Goal: Transaction & Acquisition: Purchase product/service

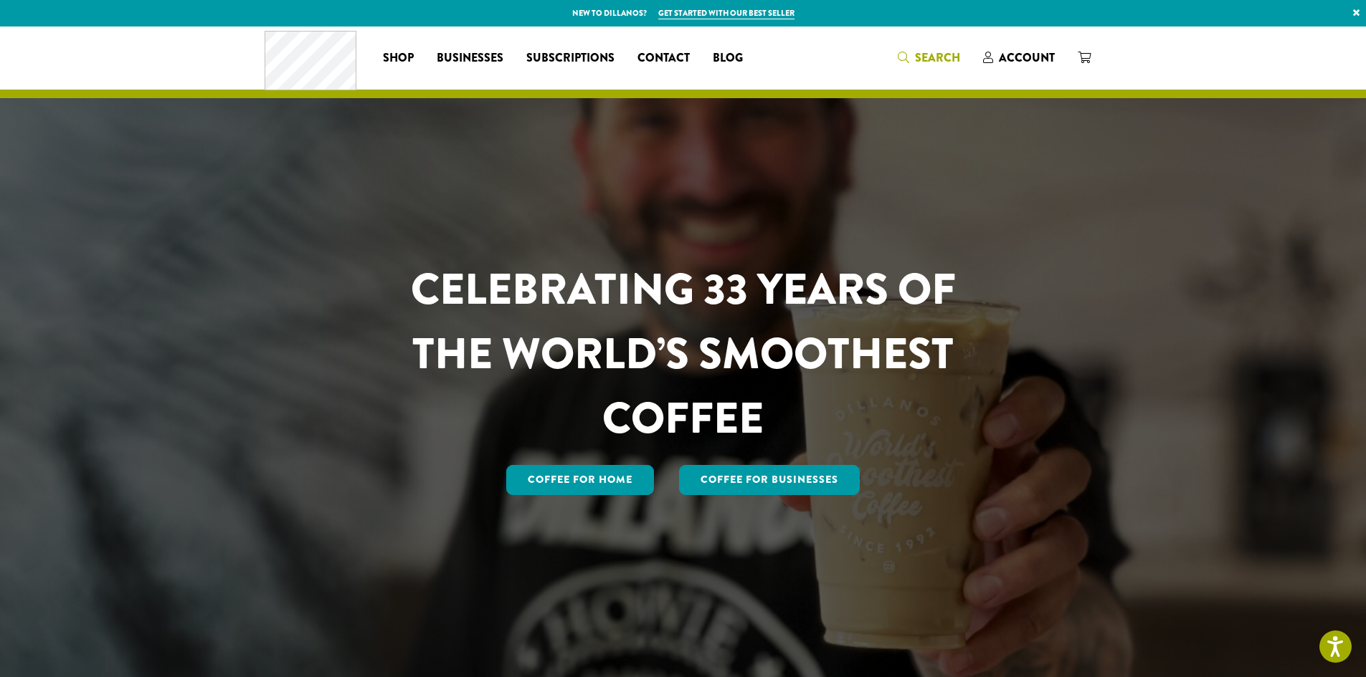
click at [931, 55] on span "Search" at bounding box center [937, 57] width 45 height 16
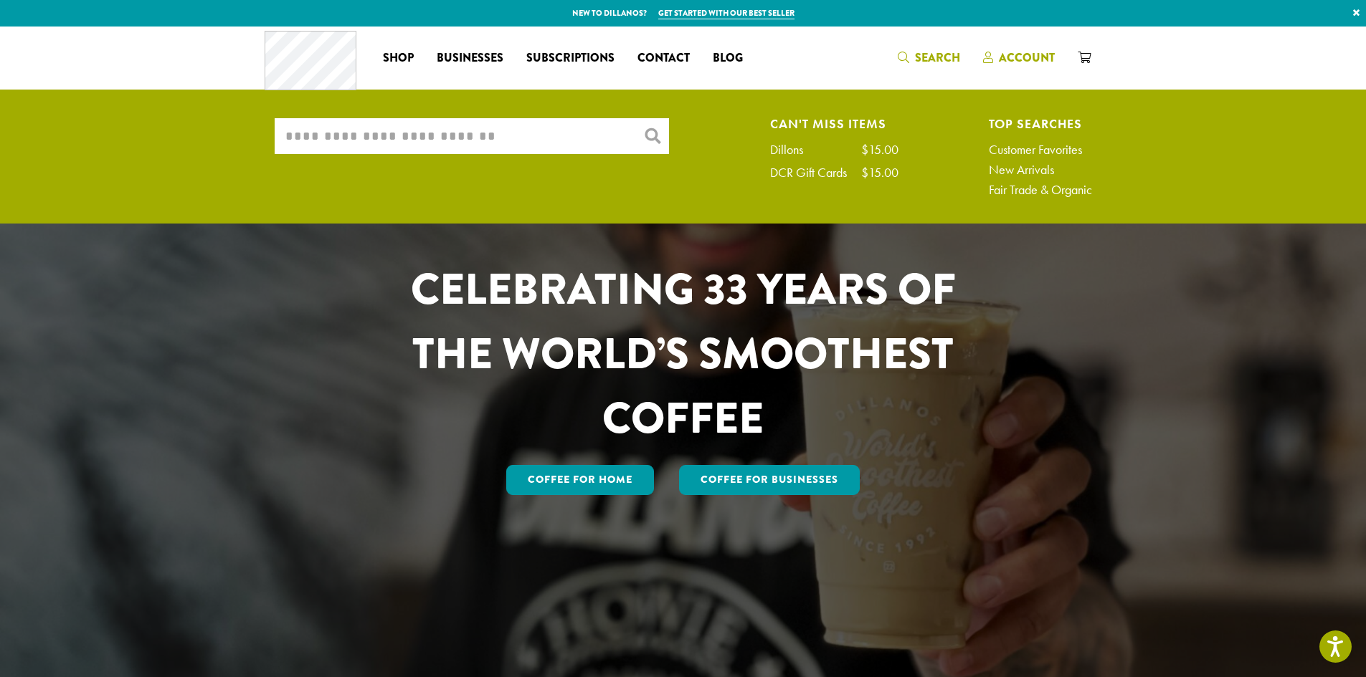
click at [1017, 52] on span "Account" at bounding box center [1027, 57] width 56 height 16
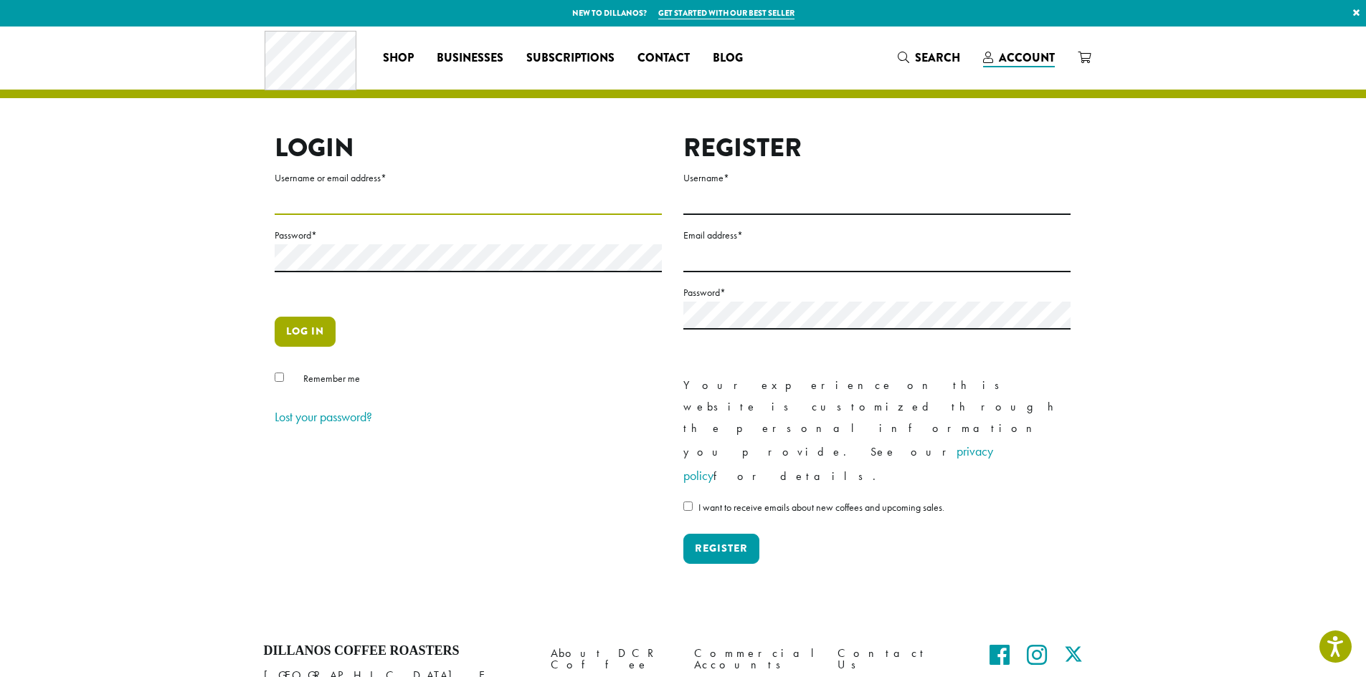
type input "**********"
click at [303, 331] on button "Log in" at bounding box center [305, 332] width 61 height 30
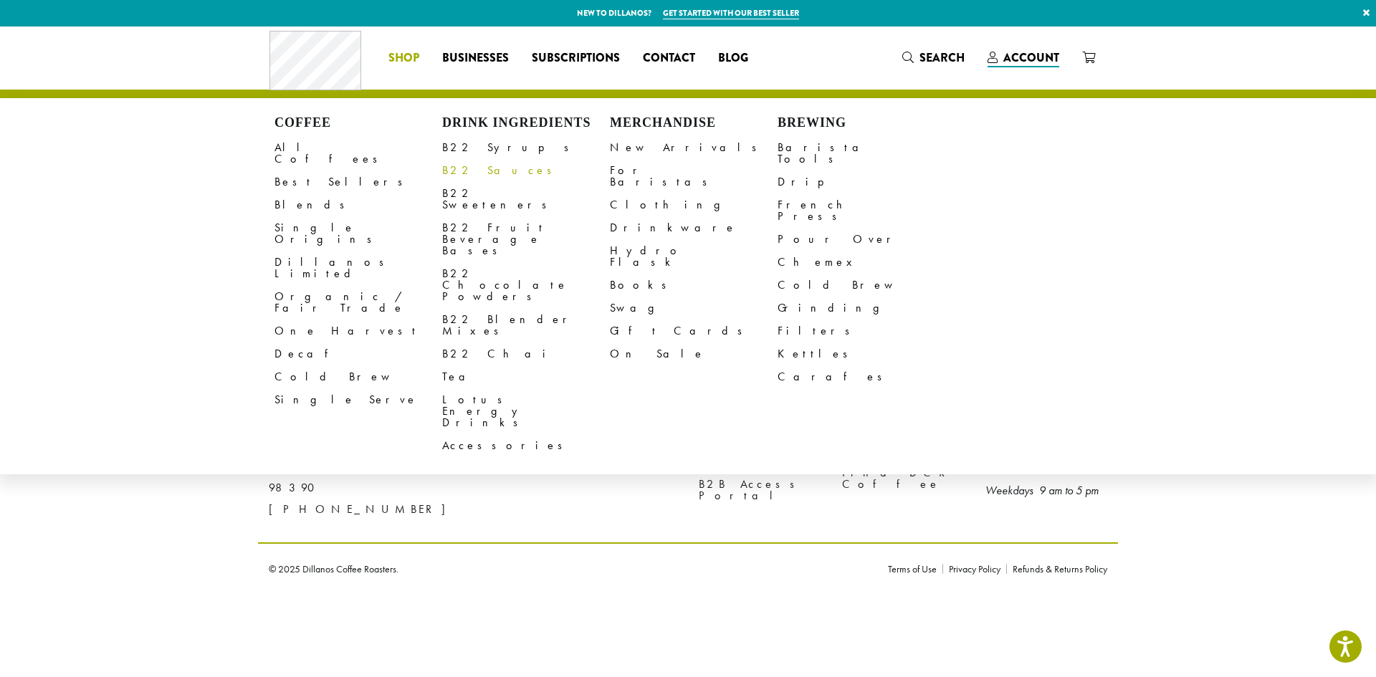
click at [465, 172] on link "B22 Sauces" at bounding box center [526, 170] width 168 height 23
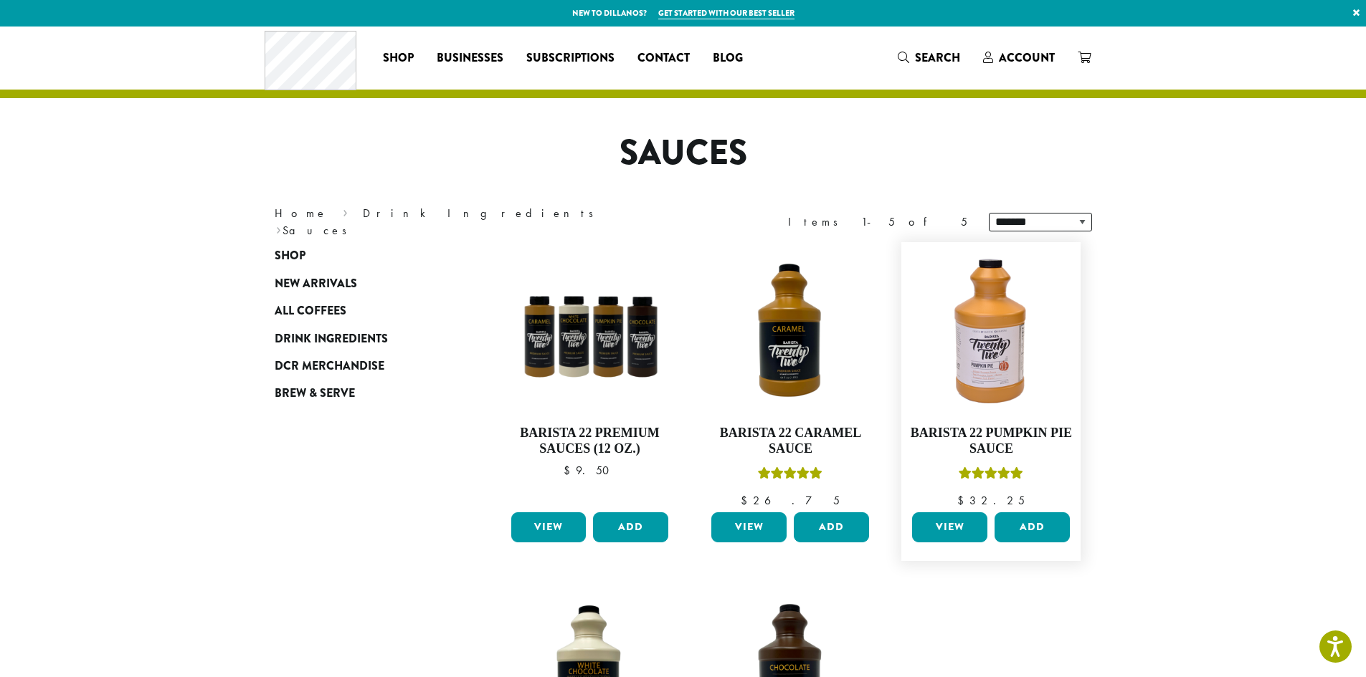
click at [947, 526] on link "View" at bounding box center [949, 528] width 75 height 30
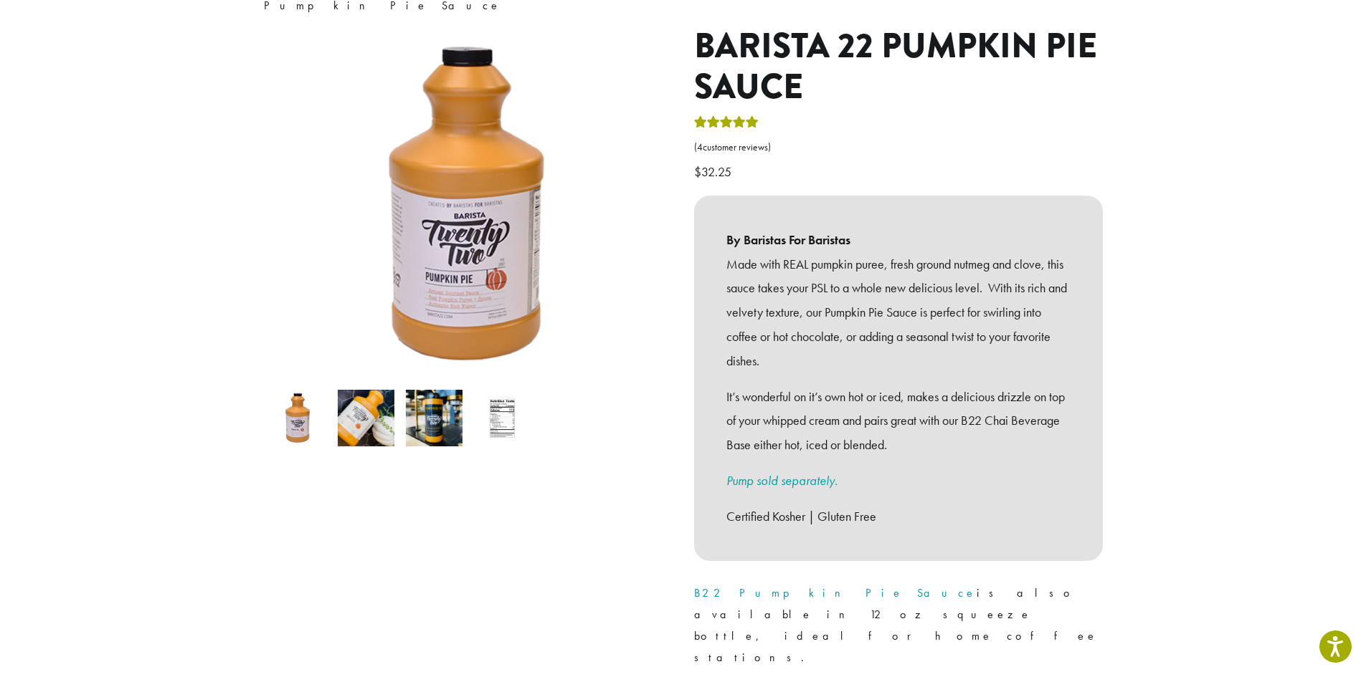
scroll to position [215, 0]
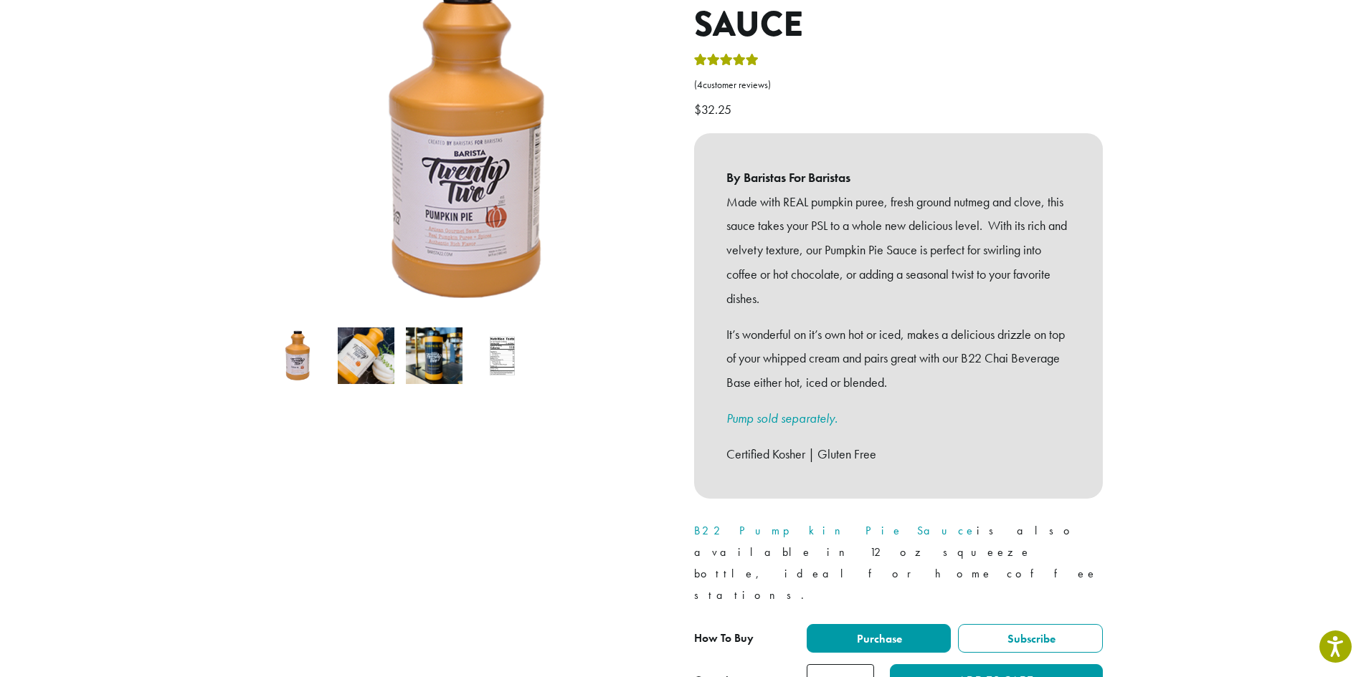
click at [861, 665] on input "*" at bounding box center [840, 681] width 67 height 32
type input "*"
click at [861, 665] on input "*" at bounding box center [840, 681] width 67 height 32
click at [1017, 665] on button "Add to cart" at bounding box center [996, 681] width 212 height 32
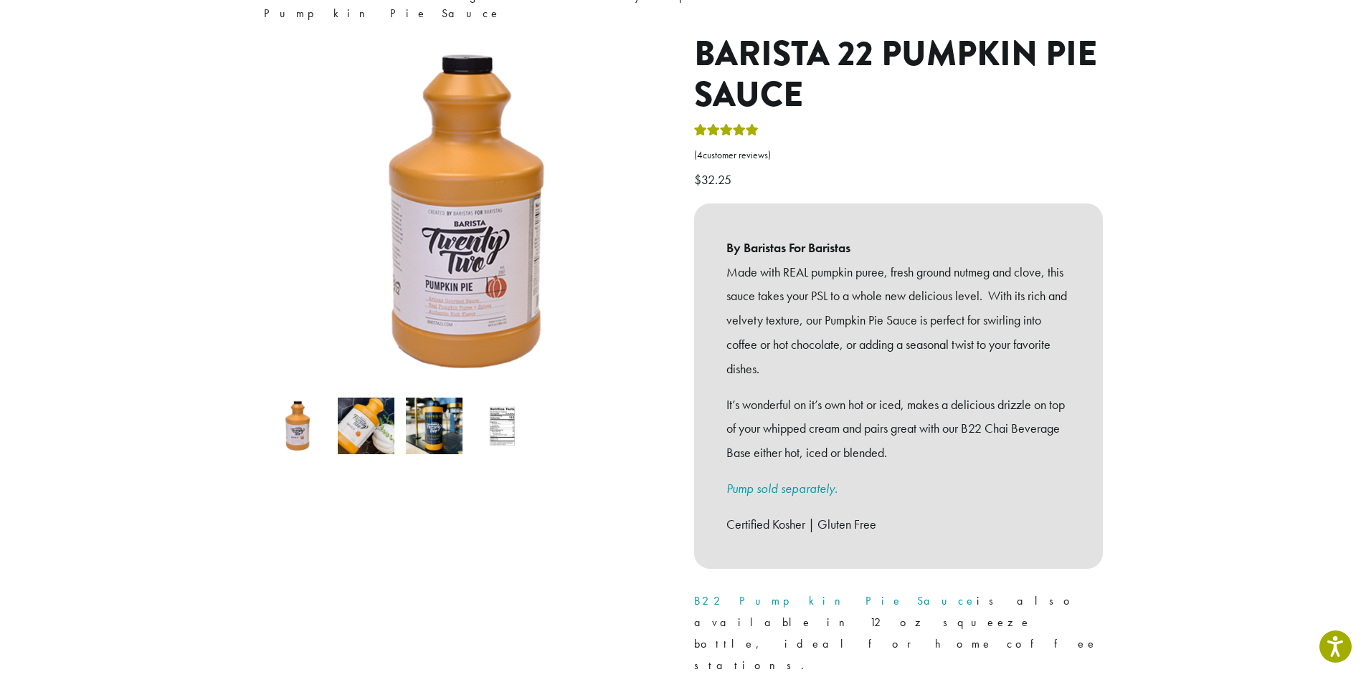
scroll to position [143, 0]
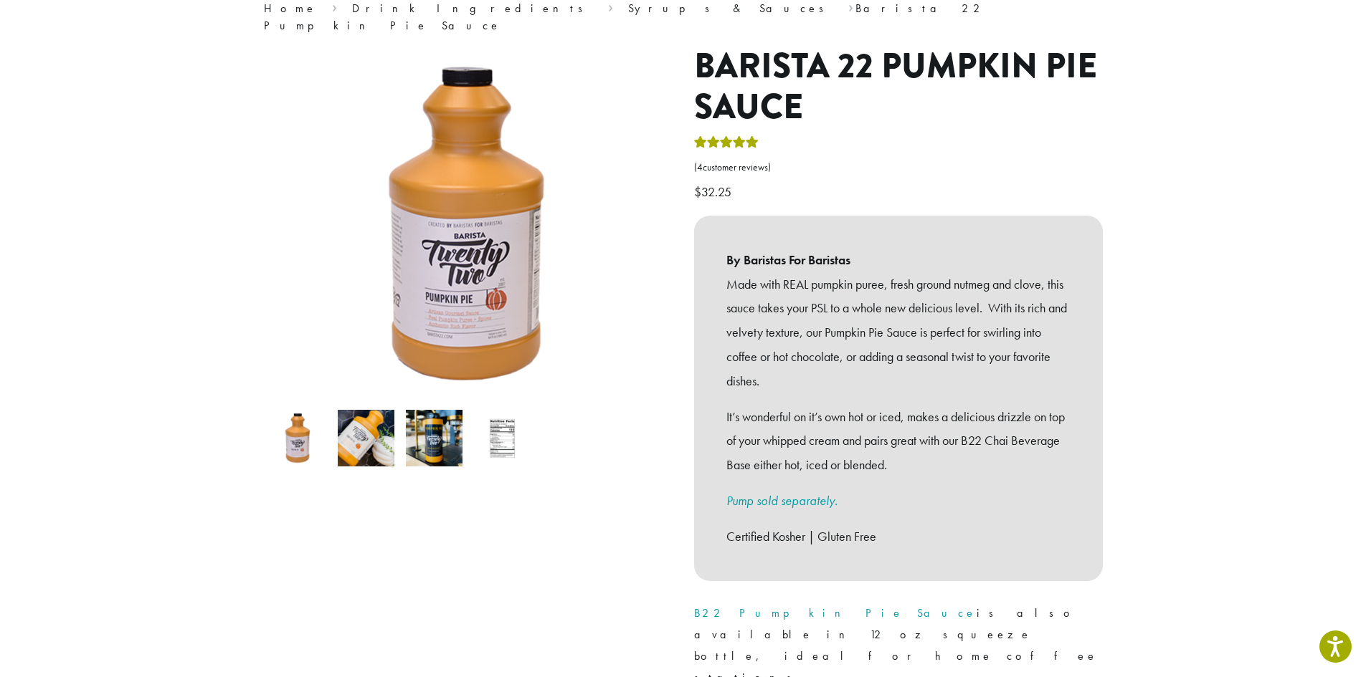
scroll to position [0, 0]
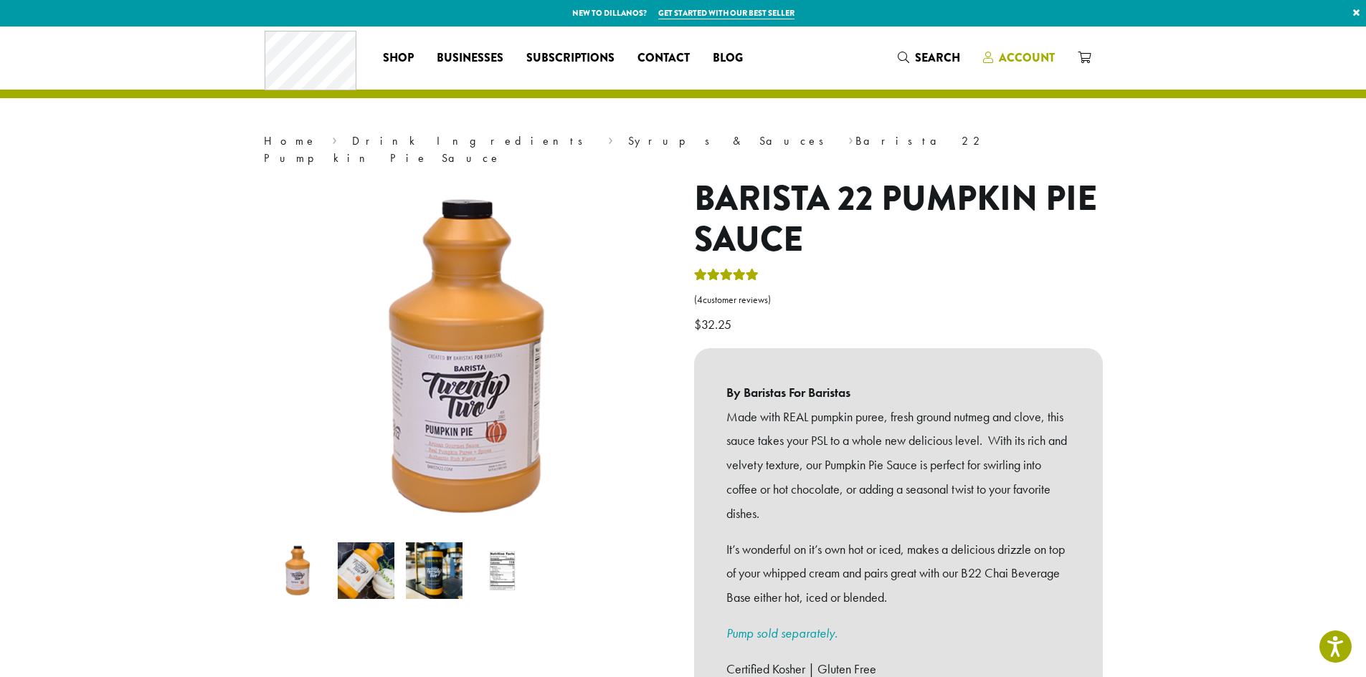
click at [1048, 60] on span "Account" at bounding box center [1027, 57] width 56 height 16
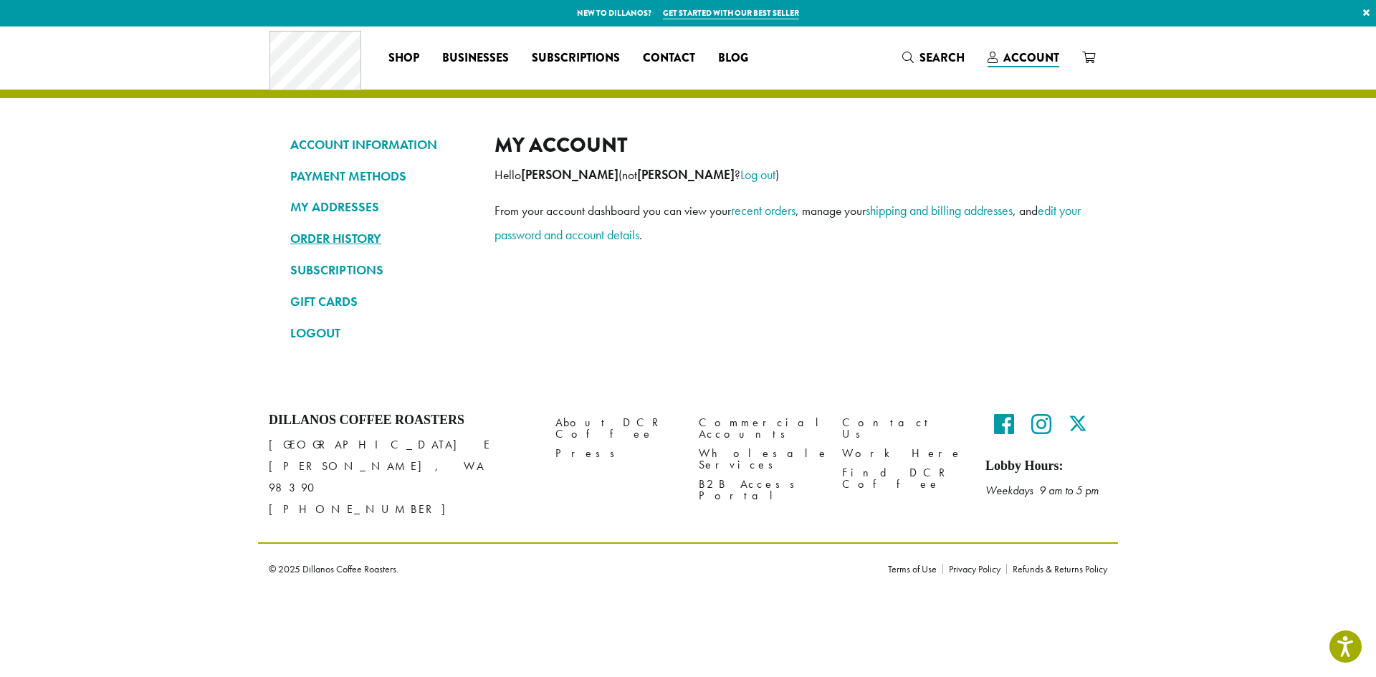
click at [320, 239] on link "ORDER HISTORY" at bounding box center [381, 239] width 183 height 24
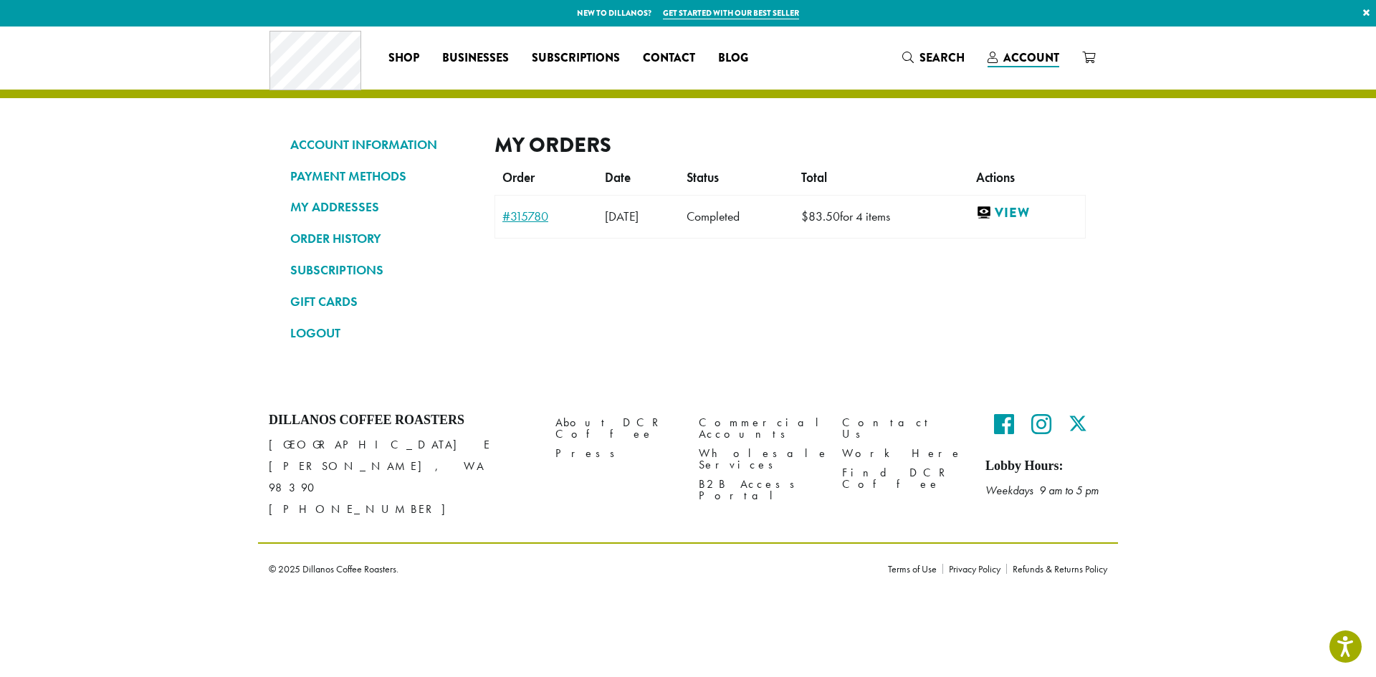
click at [540, 217] on link "#315780" at bounding box center [547, 216] width 88 height 13
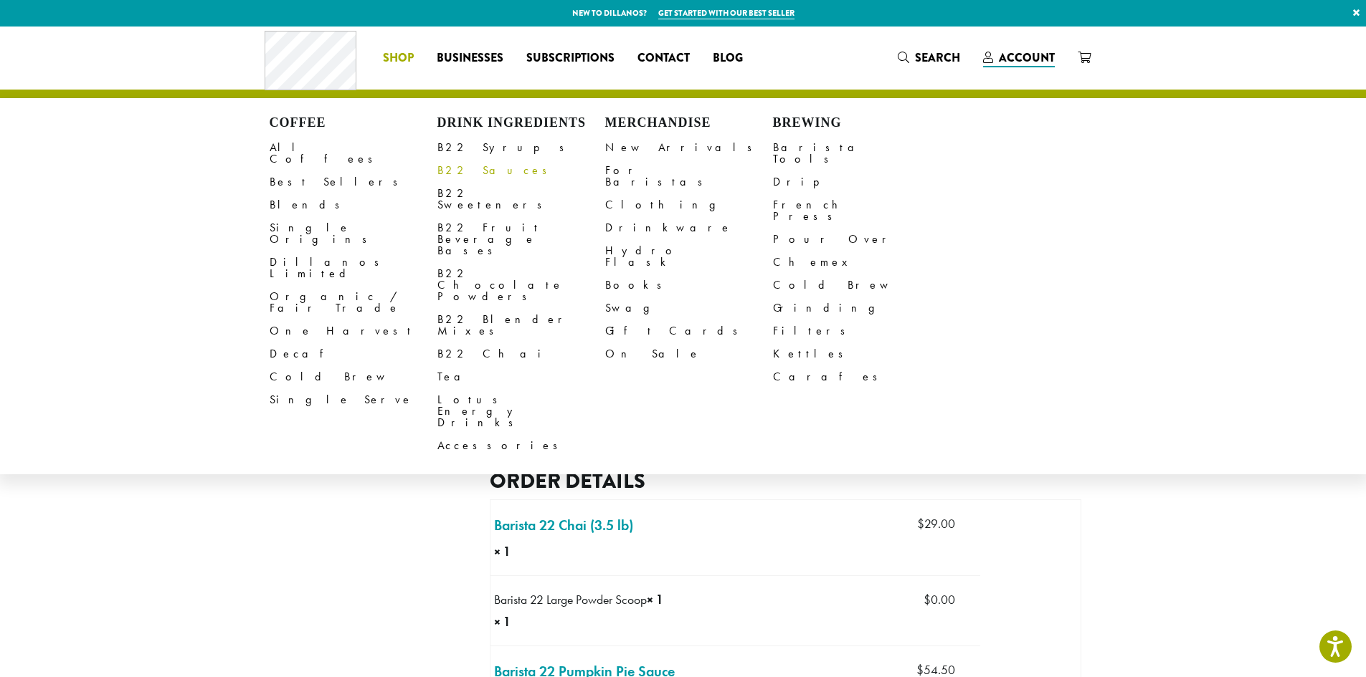
click at [470, 168] on link "B22 Sauces" at bounding box center [521, 170] width 168 height 23
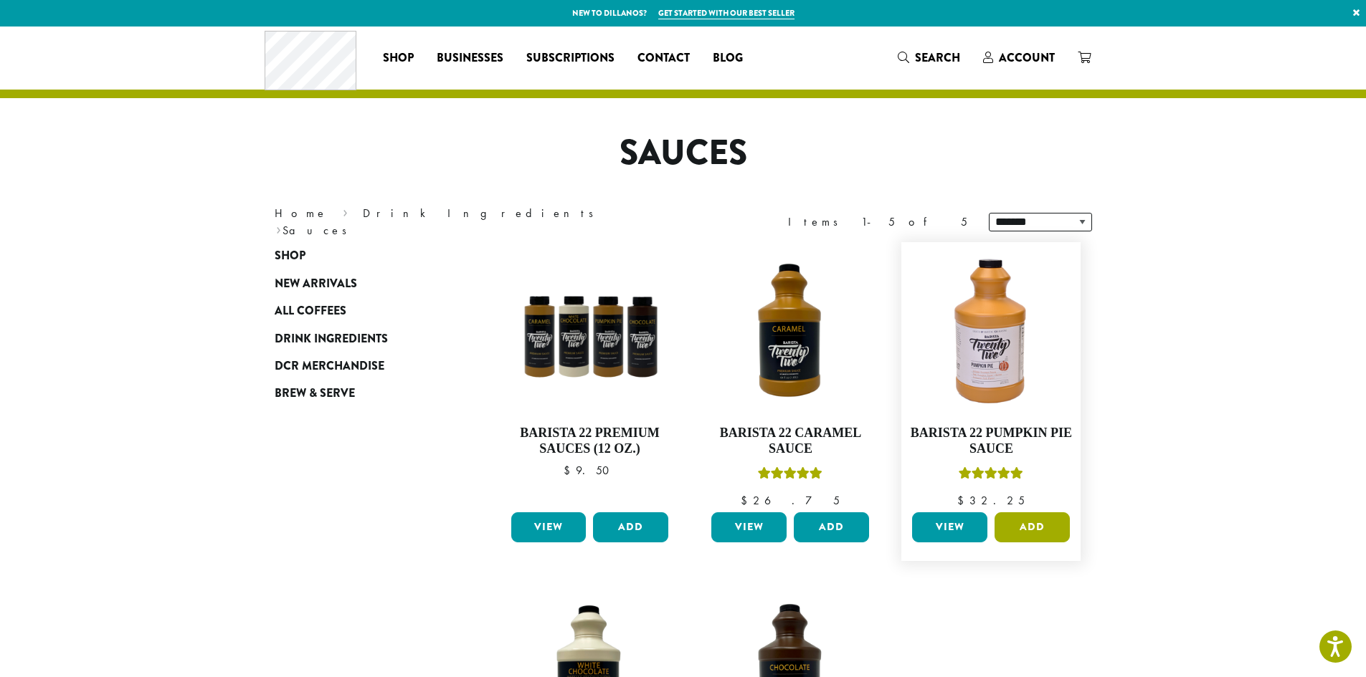
click at [1043, 522] on button "Add" at bounding box center [1031, 528] width 75 height 30
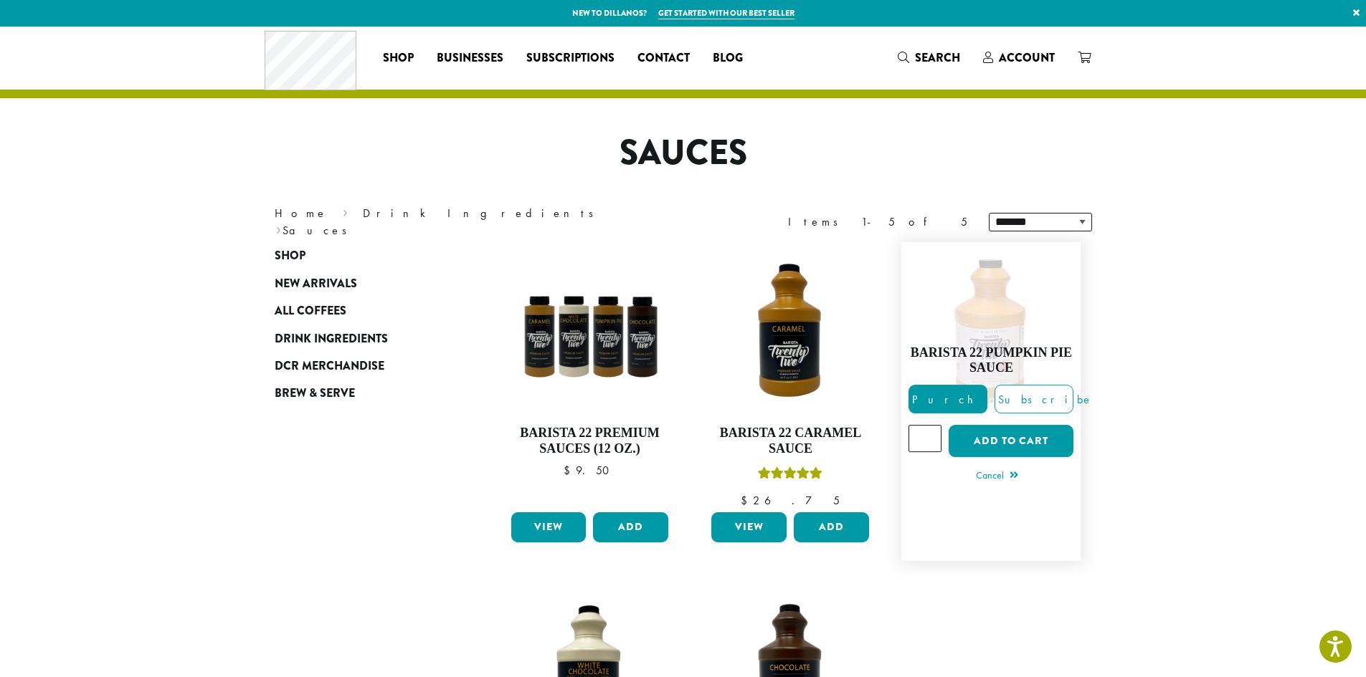
click at [933, 434] on input "*" at bounding box center [924, 438] width 33 height 27
type input "*"
click at [933, 434] on input "*" at bounding box center [924, 438] width 33 height 27
click at [1029, 440] on button "Add to cart" at bounding box center [1010, 441] width 125 height 32
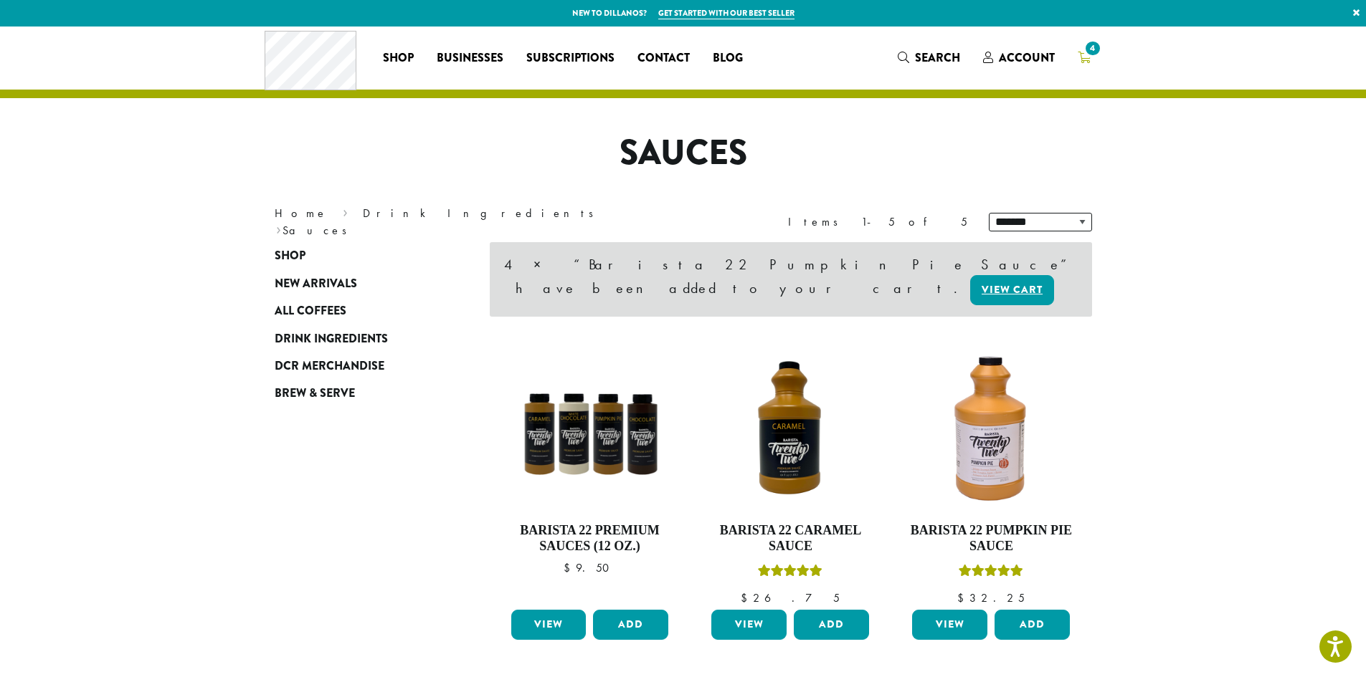
click at [1090, 52] on span "4" at bounding box center [1092, 48] width 19 height 19
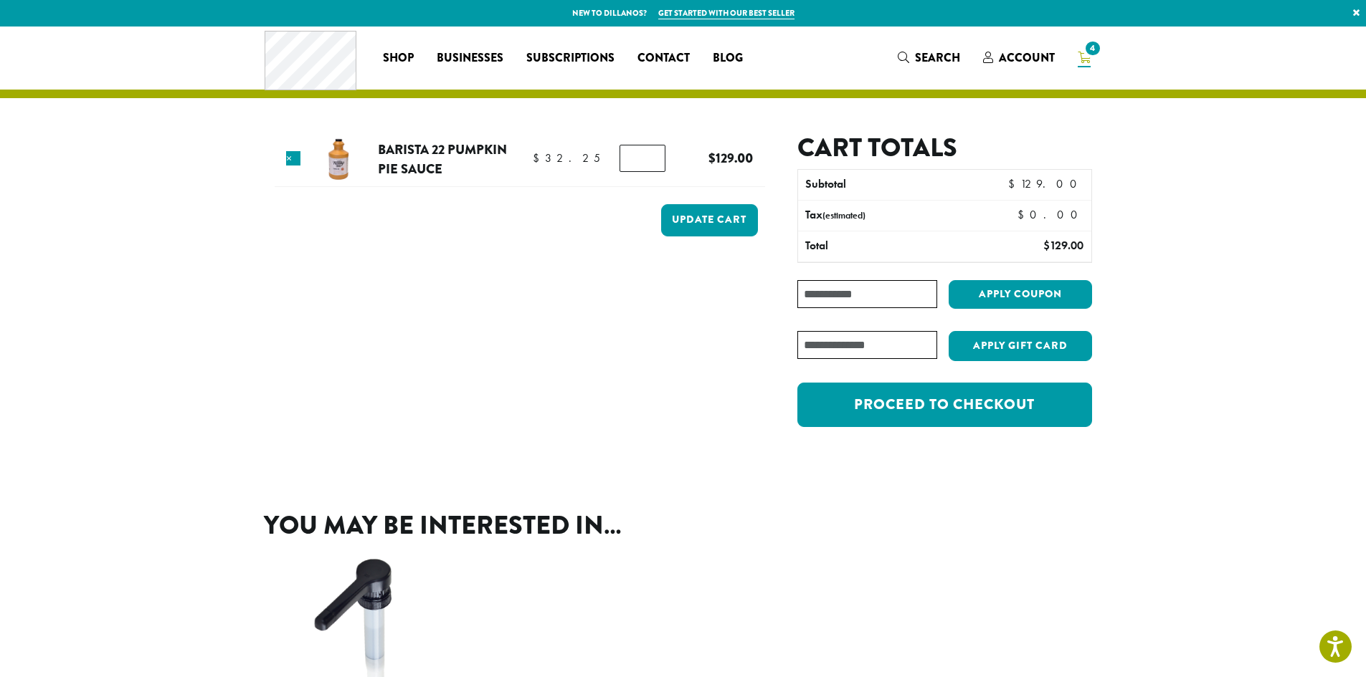
type input "*"
click at [651, 164] on input "*" at bounding box center [642, 158] width 46 height 27
click at [708, 217] on button "Update cart" at bounding box center [709, 220] width 97 height 32
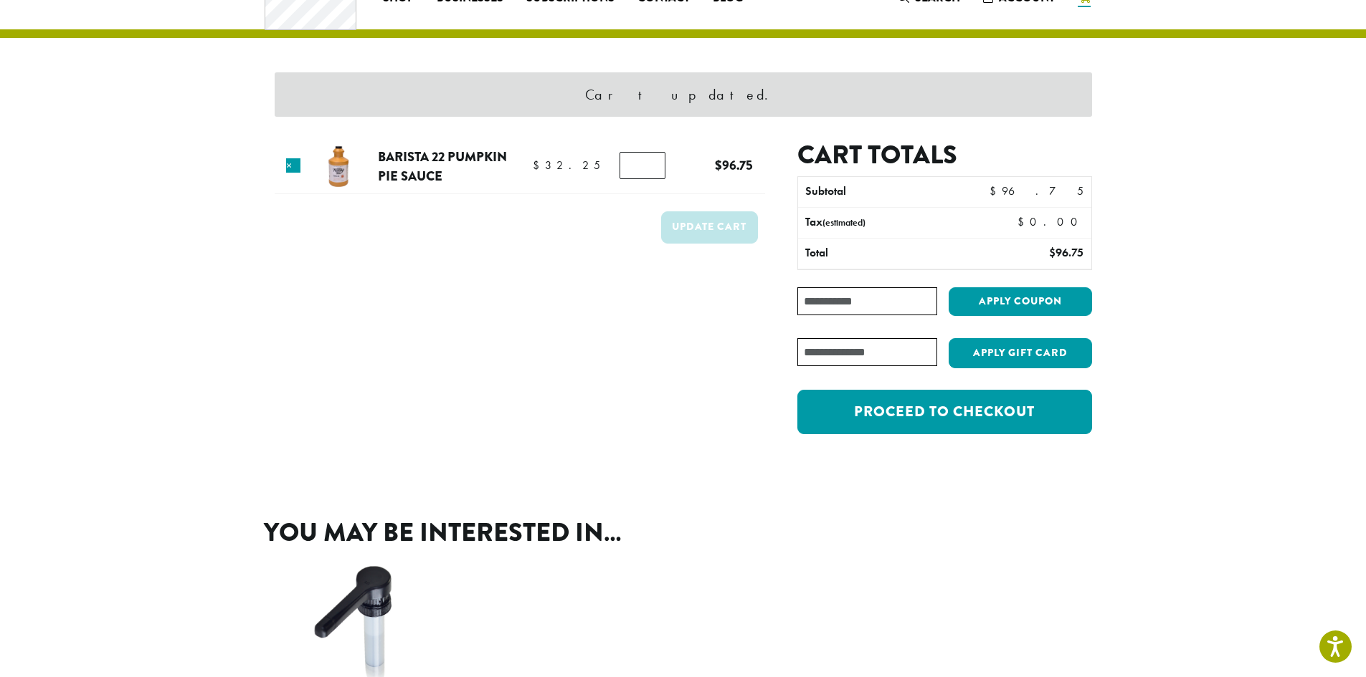
scroll to position [61, 0]
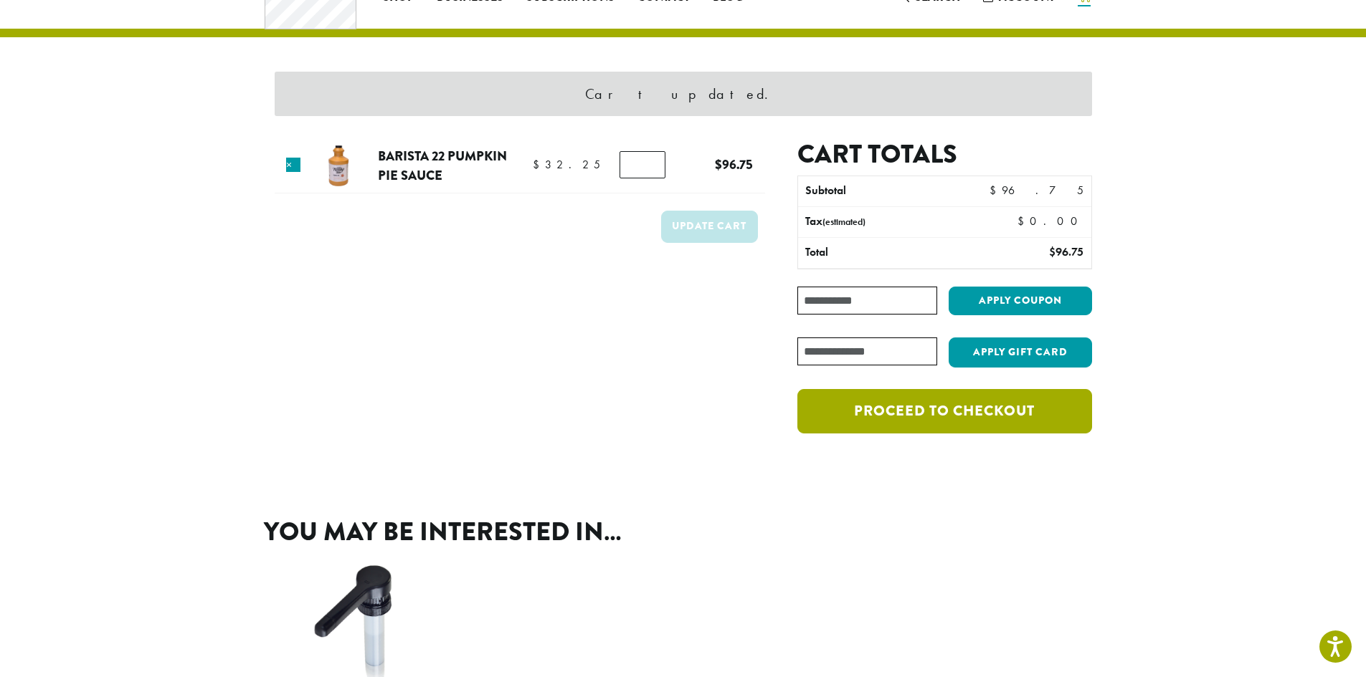
click at [921, 418] on link "Proceed to checkout" at bounding box center [944, 411] width 294 height 44
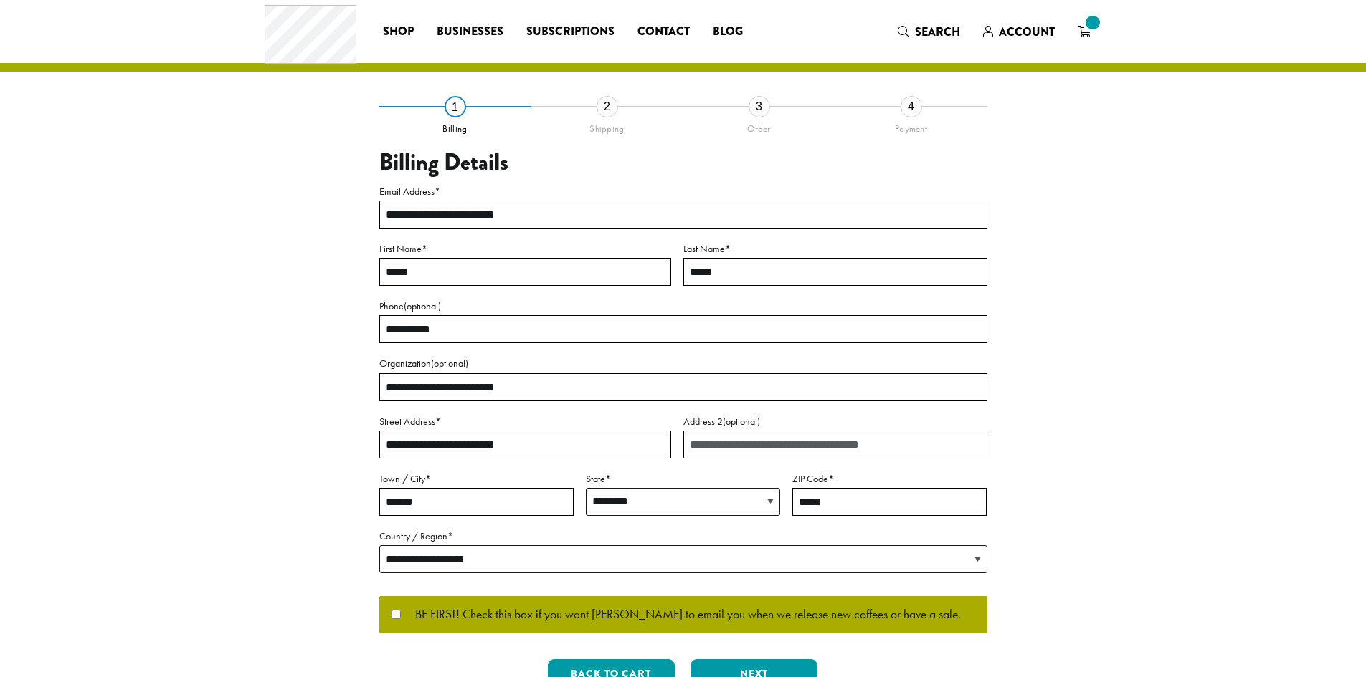
select select "**"
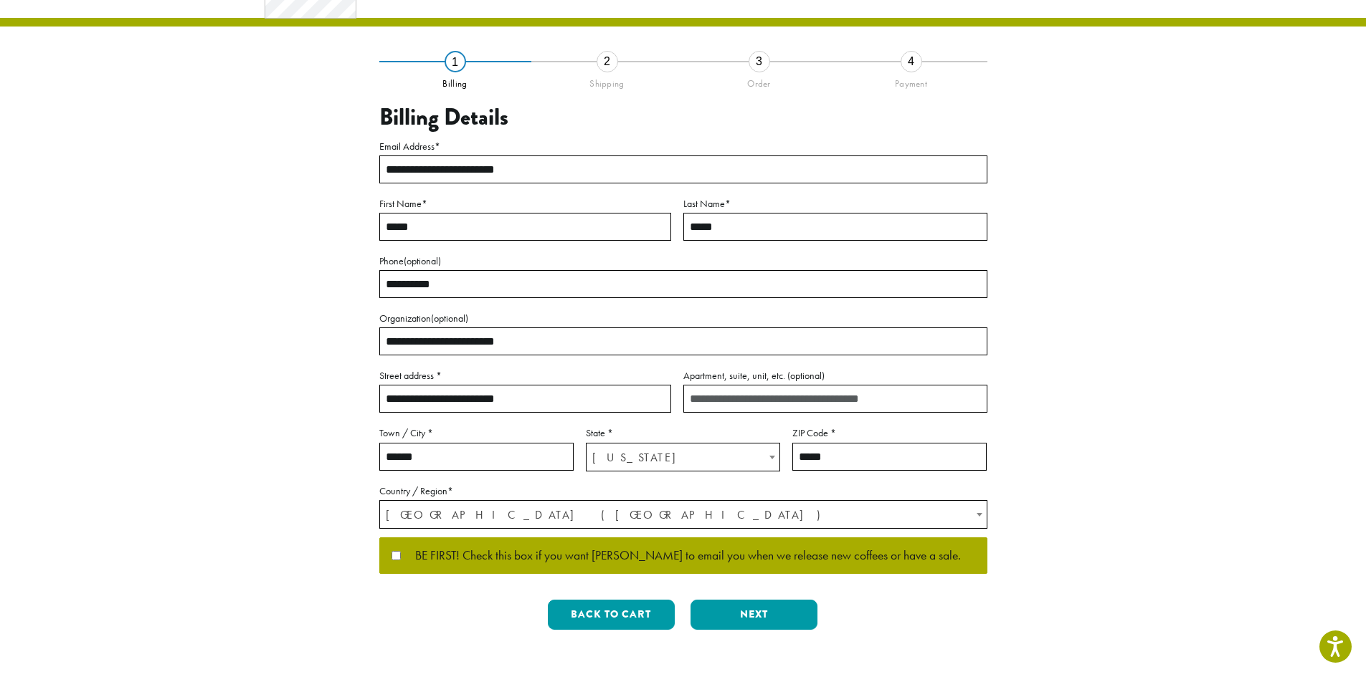
scroll to position [143, 0]
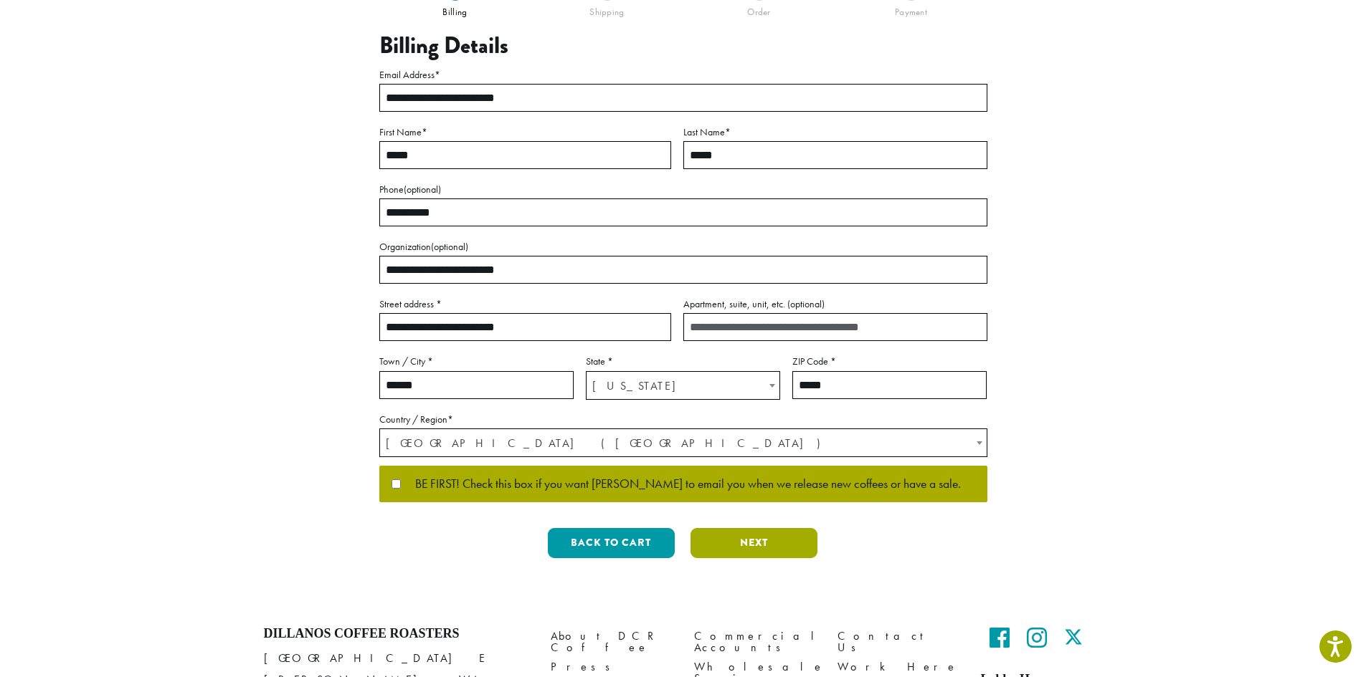
click at [754, 544] on button "Next" at bounding box center [753, 543] width 127 height 30
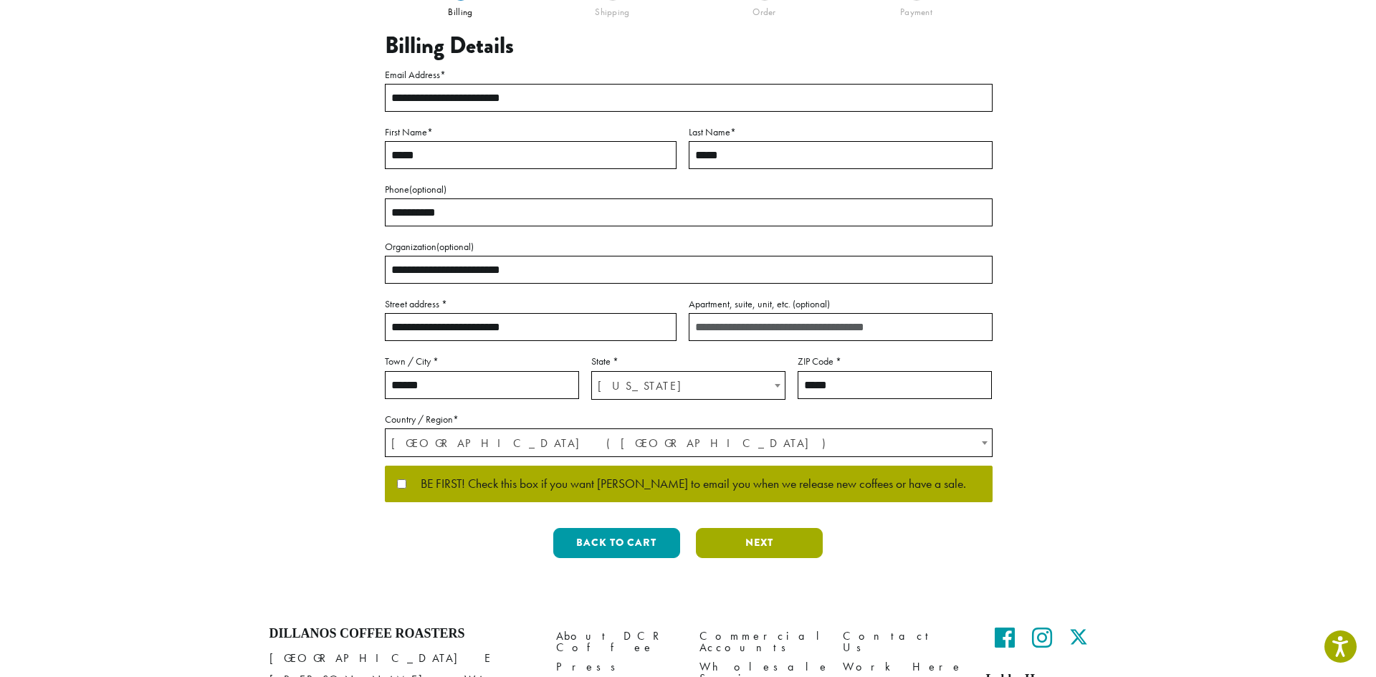
scroll to position [0, 0]
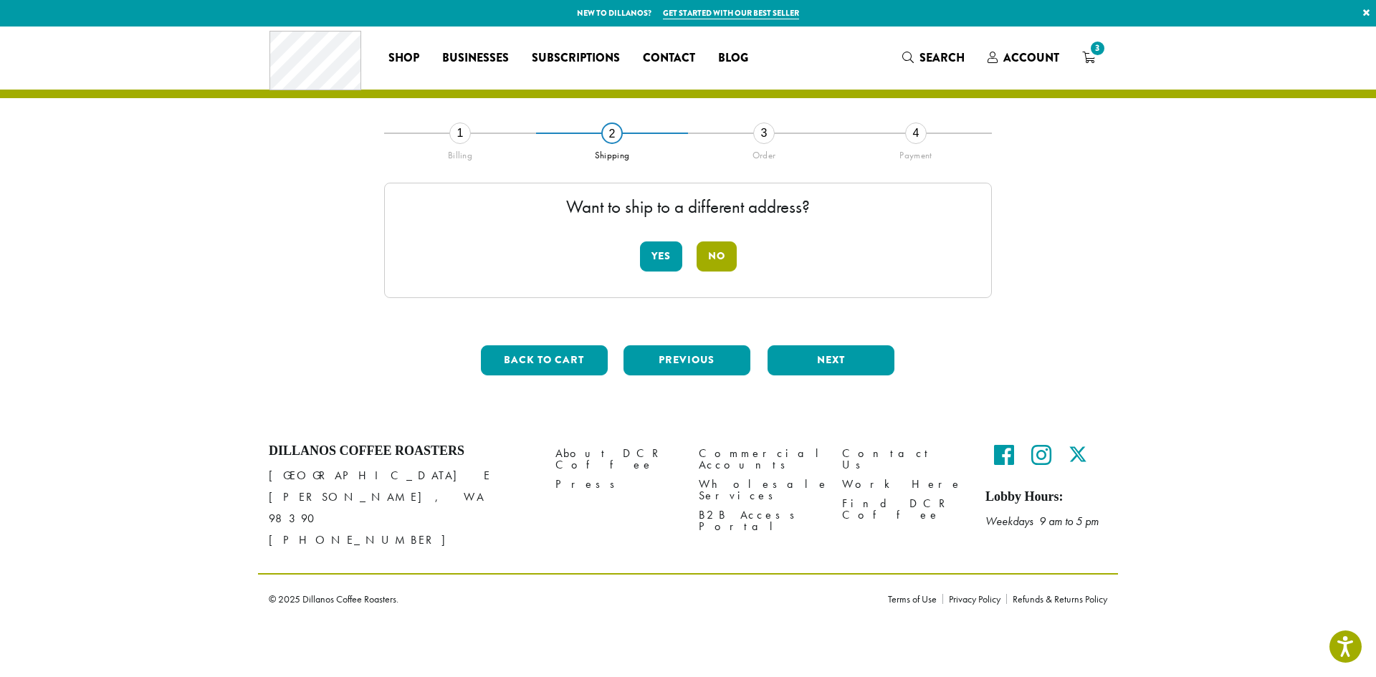
click at [712, 257] on button "No" at bounding box center [717, 257] width 40 height 30
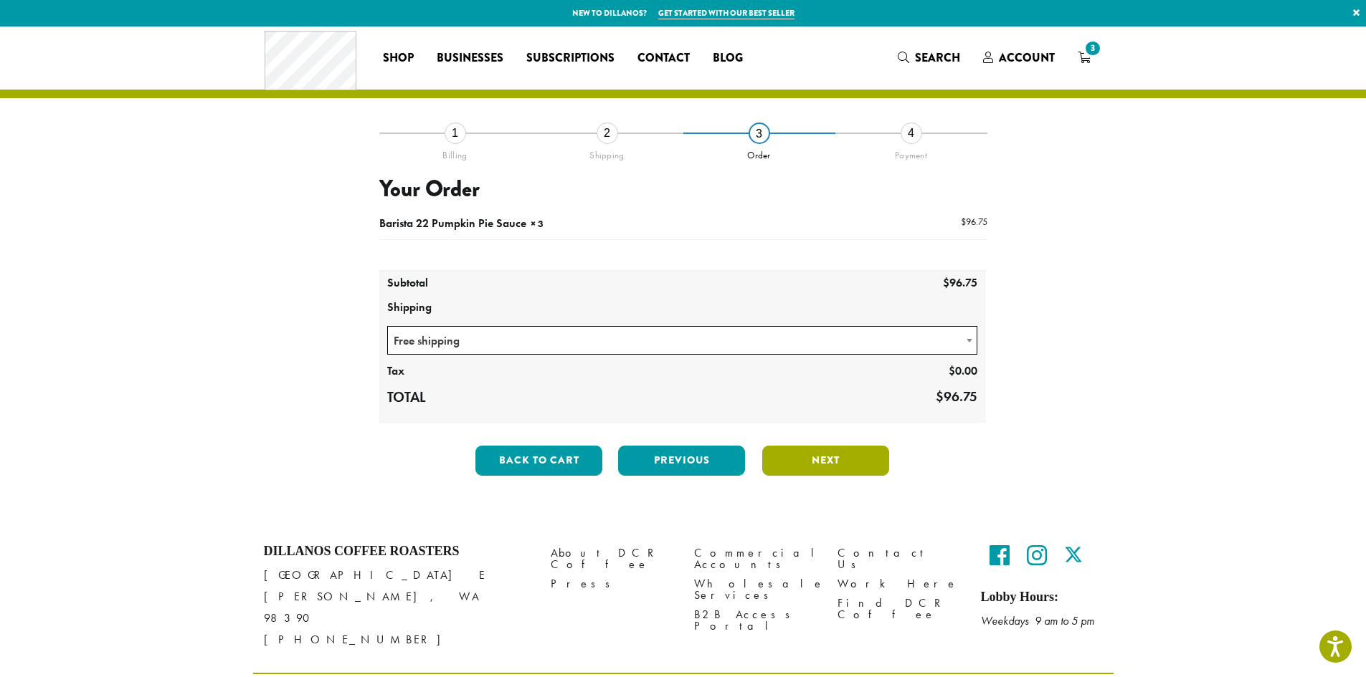
click at [832, 462] on button "Next" at bounding box center [825, 461] width 127 height 30
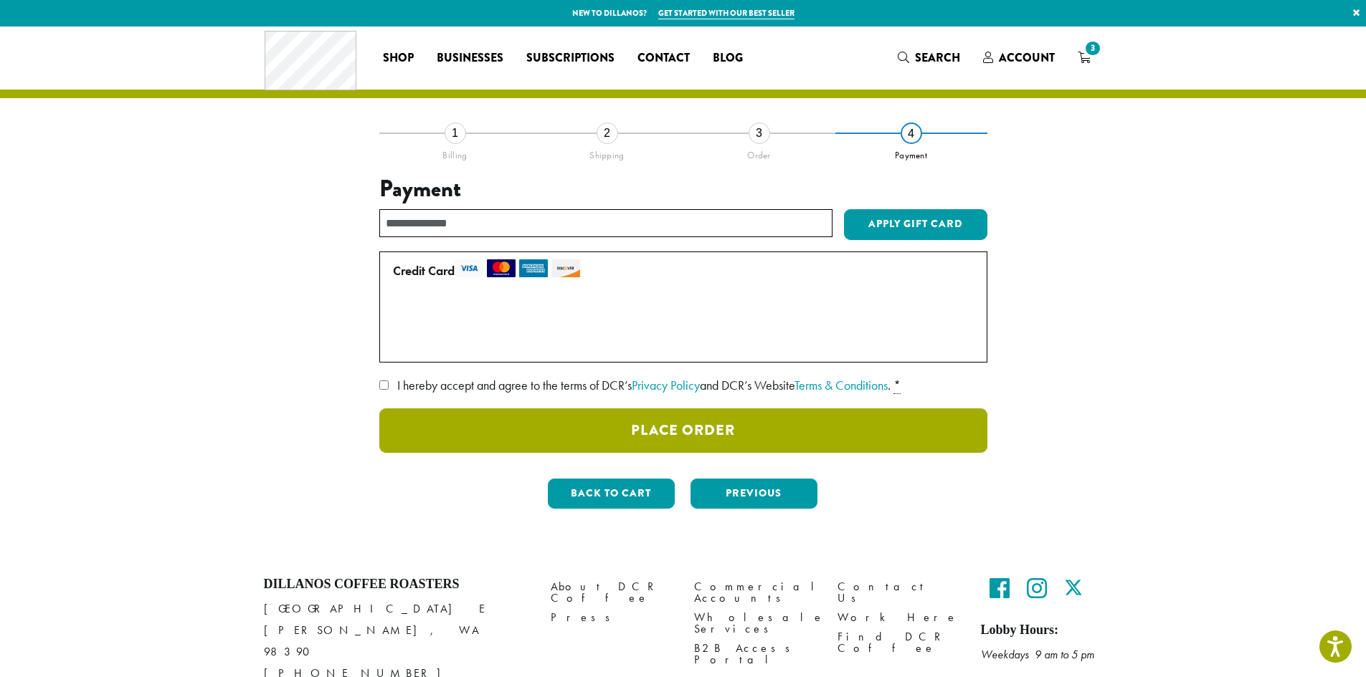
click at [738, 434] on button "Place Order" at bounding box center [683, 431] width 608 height 44
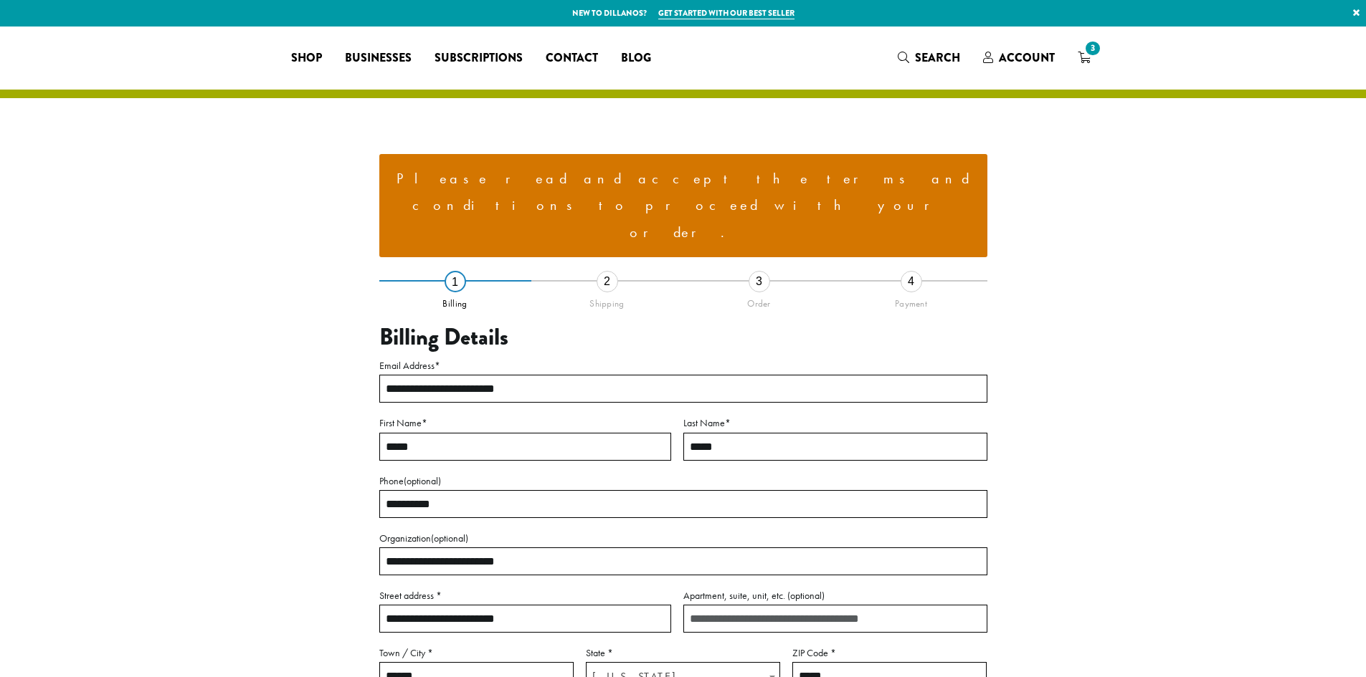
select select "**"
